Goal: Transaction & Acquisition: Subscribe to service/newsletter

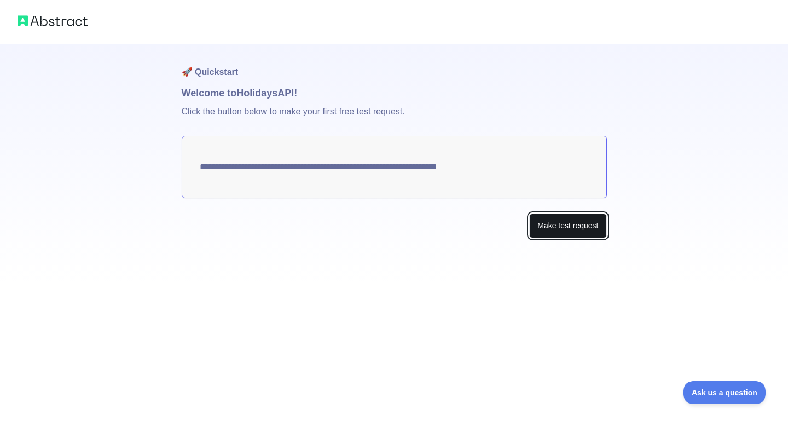
click at [558, 227] on button "Make test request" at bounding box center [567, 225] width 77 height 25
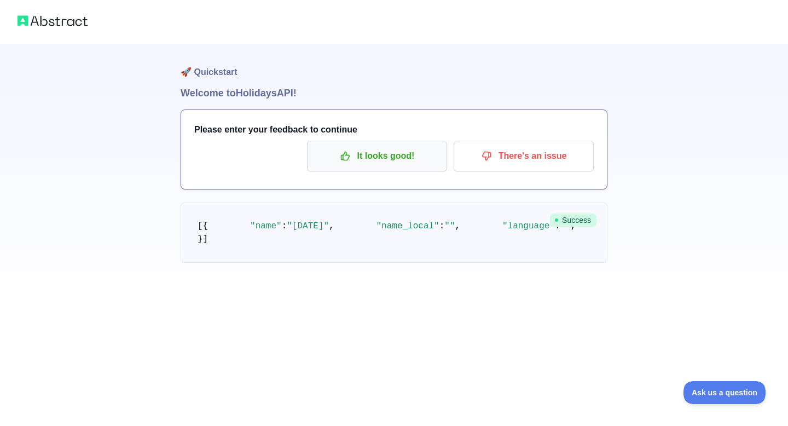
click at [412, 151] on p "It looks good!" at bounding box center [377, 156] width 124 height 19
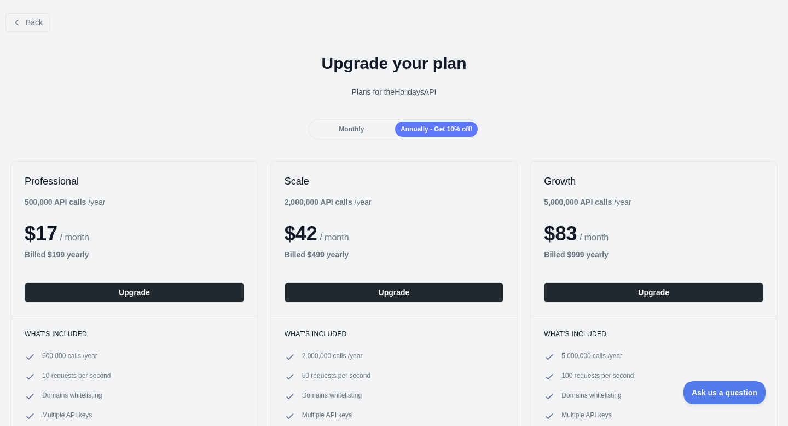
click at [366, 124] on div "Monthly" at bounding box center [351, 129] width 83 height 15
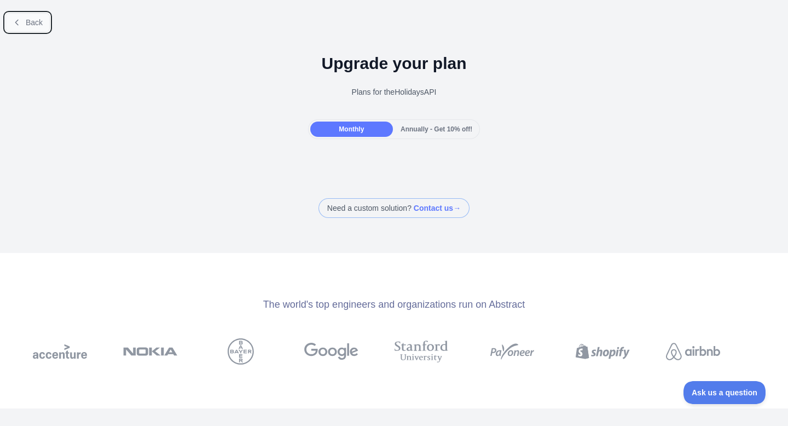
click at [26, 18] on span "Back" at bounding box center [34, 22] width 17 height 9
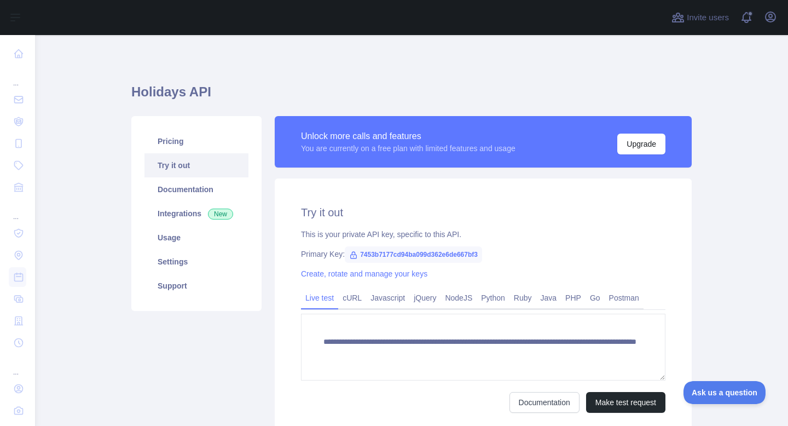
click at [458, 256] on span "7453b7177cd94ba099d362e6de667bf3" at bounding box center [413, 254] width 137 height 16
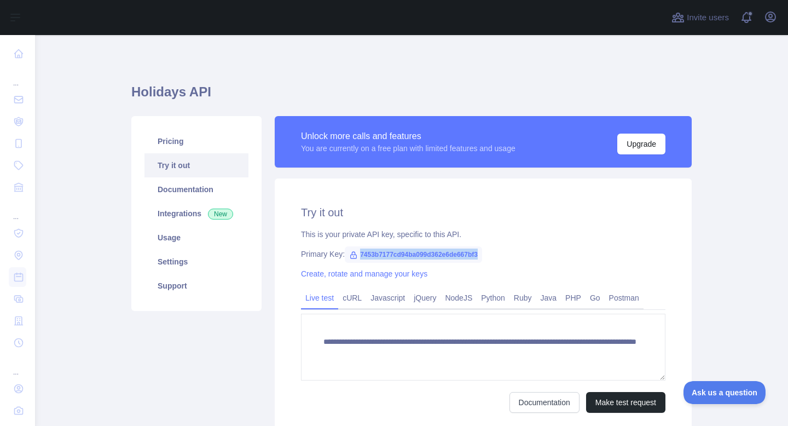
click at [458, 256] on span "7453b7177cd94ba099d362e6de667bf3" at bounding box center [413, 254] width 137 height 16
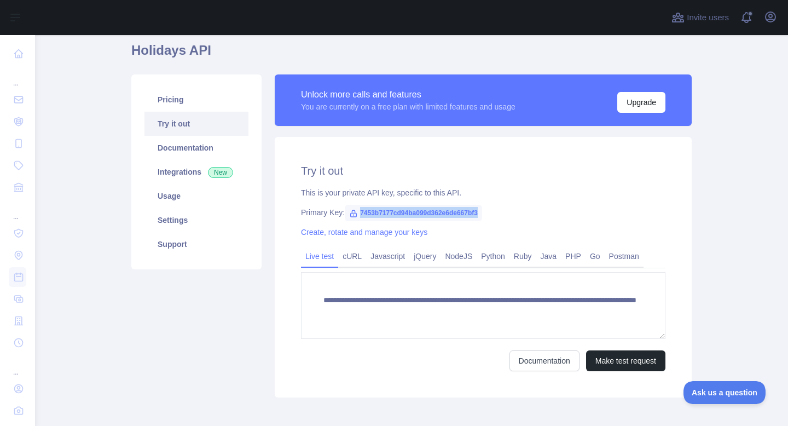
scroll to position [45, 0]
